Goal: Task Accomplishment & Management: Manage account settings

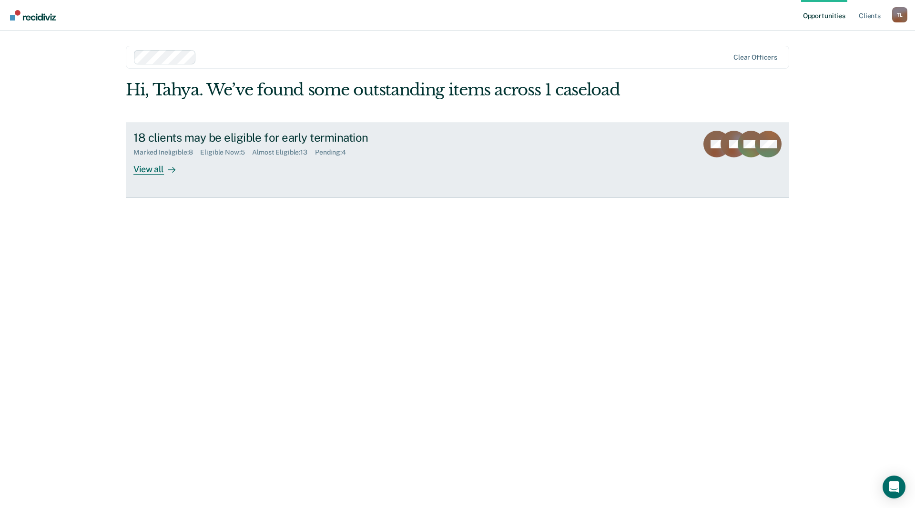
click at [166, 174] on link "18 clients may be eligible for early termination Marked Ineligible : 8 Eligible…" at bounding box center [458, 160] width 664 height 75
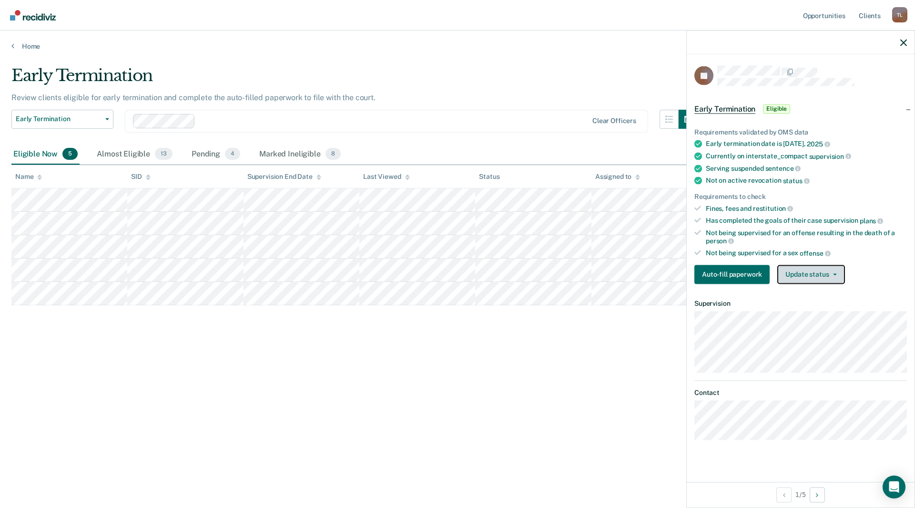
click at [821, 276] on button "Update status" at bounding box center [811, 274] width 67 height 19
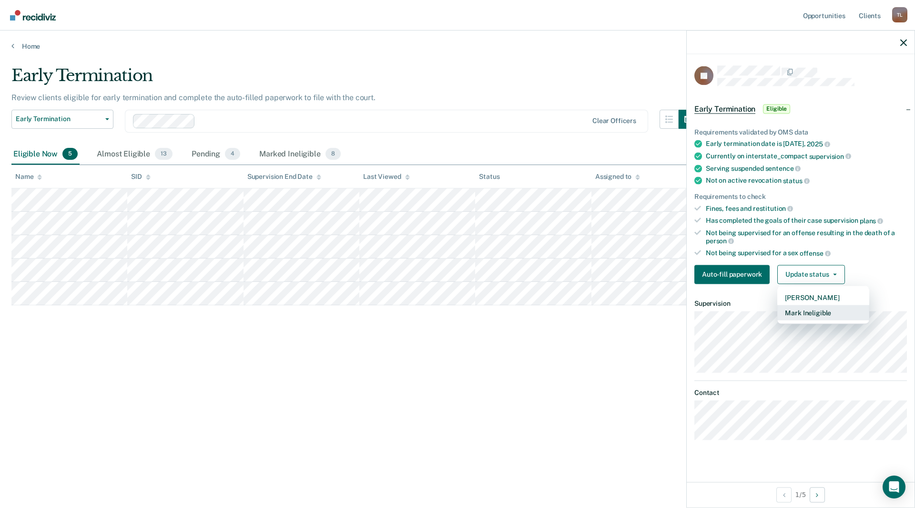
click at [807, 309] on button "Mark Ineligible" at bounding box center [824, 312] width 92 height 15
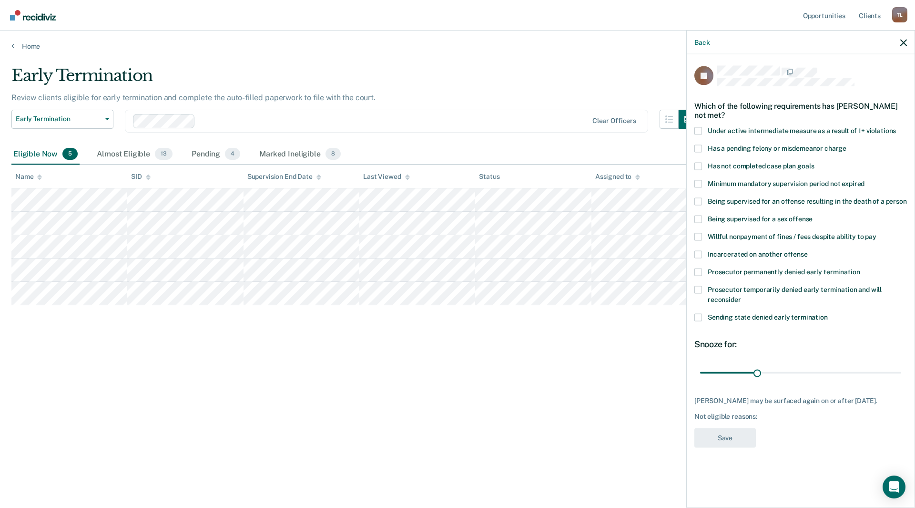
click at [727, 162] on span "Has not completed case plan goals" at bounding box center [761, 166] width 106 height 8
click at [814, 162] on input "Has not completed case plan goals" at bounding box center [814, 162] width 0 height 0
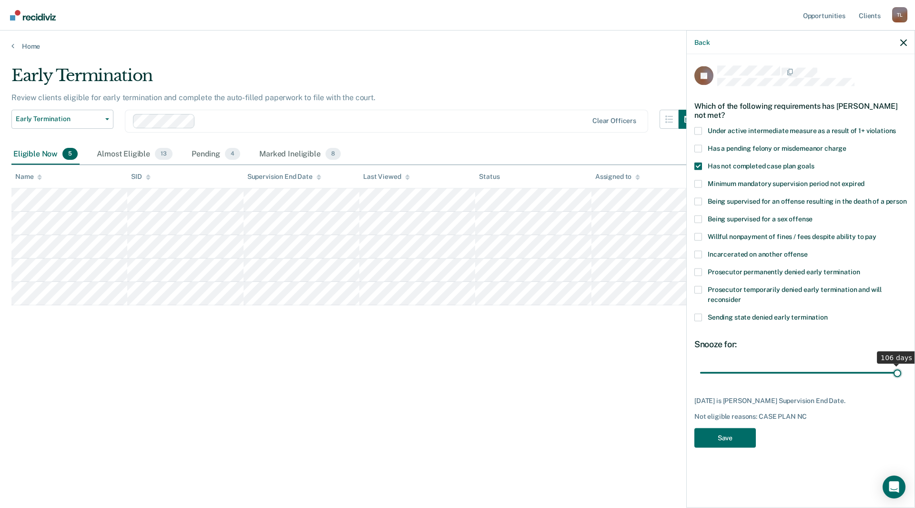
drag, startPoint x: 759, startPoint y: 370, endPoint x: 898, endPoint y: 374, distance: 138.8
type input "106"
click at [898, 374] on input "range" at bounding box center [800, 372] width 201 height 17
click at [737, 433] on button "Save" at bounding box center [725, 438] width 61 height 20
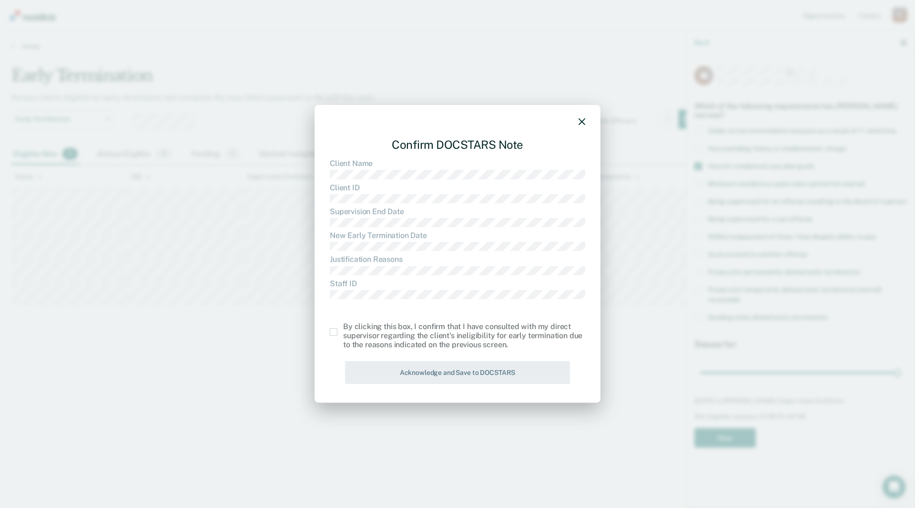
click at [332, 326] on div "By clicking this box, I confirm that I have consulted with my direct supervisor…" at bounding box center [458, 336] width 256 height 28
click at [333, 329] on span at bounding box center [334, 332] width 8 height 8
click at [343, 328] on input "checkbox" at bounding box center [343, 328] width 0 height 0
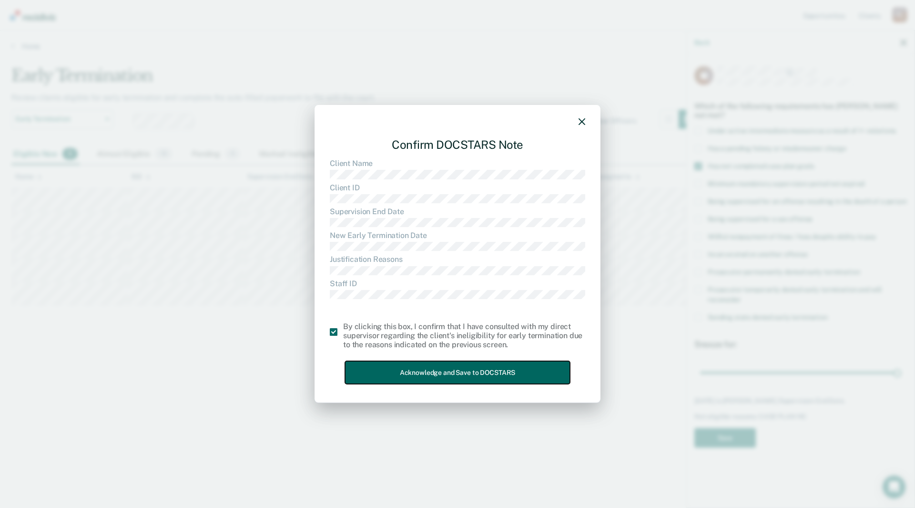
click at [462, 377] on button "Acknowledge and Save to DOCSTARS" at bounding box center [457, 372] width 225 height 23
